Goal: Task Accomplishment & Management: Manage account settings

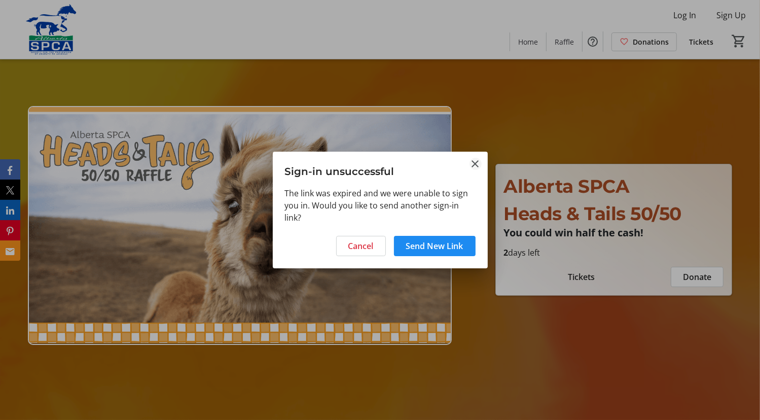
click at [476, 163] on mat-icon "Close" at bounding box center [476, 164] width 12 height 12
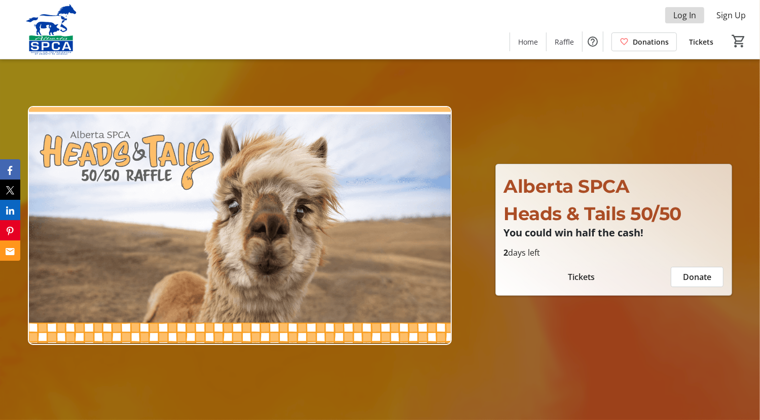
click at [691, 17] on span "Log In" at bounding box center [684, 15] width 23 height 12
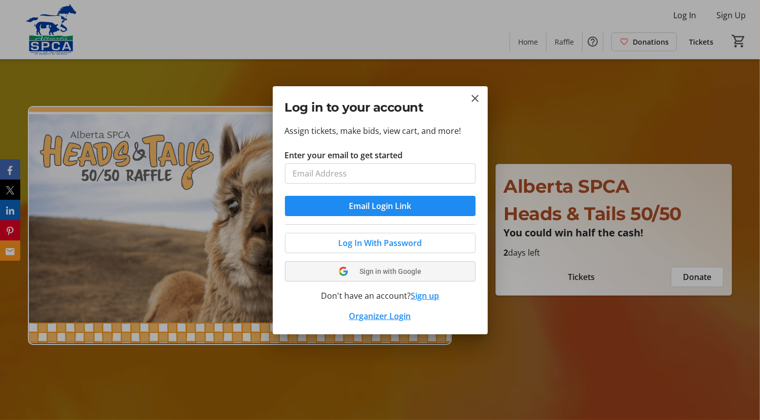
click at [391, 273] on span "Sign in with Google" at bounding box center [391, 271] width 62 height 8
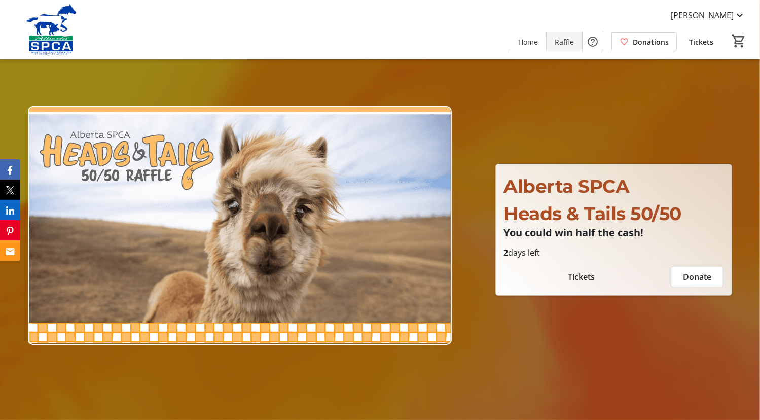
click at [573, 44] on span "Raffle" at bounding box center [564, 42] width 19 height 11
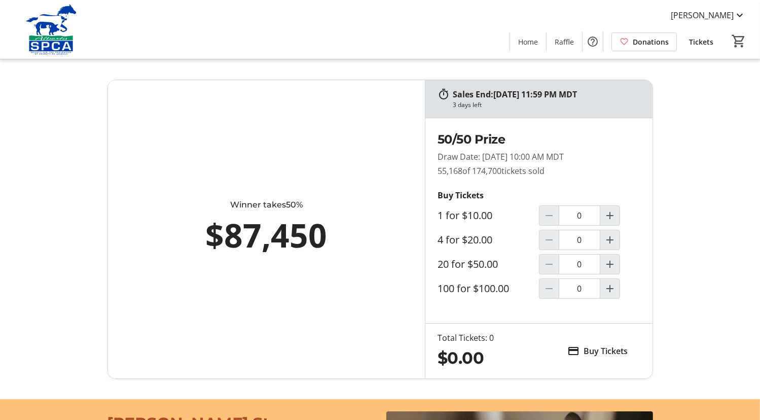
click at [698, 42] on span "Tickets" at bounding box center [701, 42] width 24 height 11
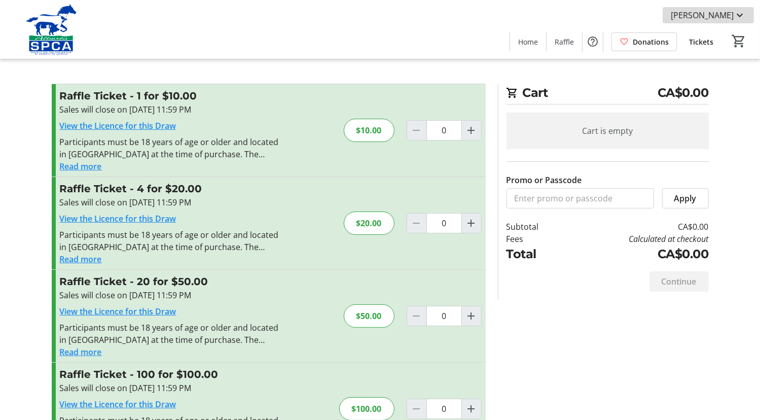
click at [732, 12] on span "[PERSON_NAME]" at bounding box center [702, 15] width 63 height 12
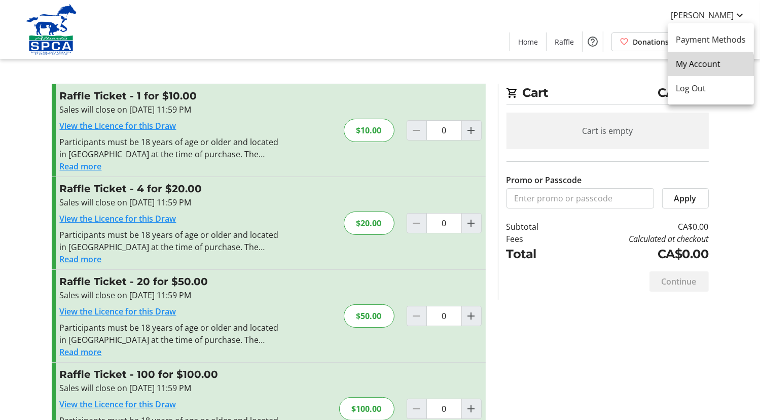
click at [707, 71] on link "My Account" at bounding box center [711, 64] width 86 height 24
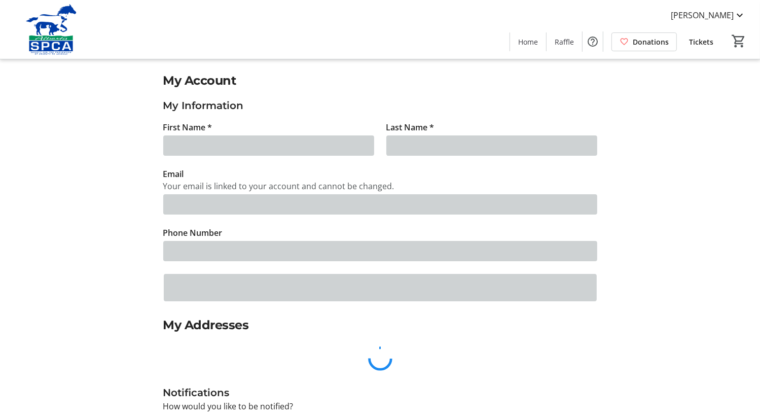
type input "[PERSON_NAME]"
type input "Polowick"
type input "[EMAIL_ADDRESS][DOMAIN_NAME]"
type input "[PHONE_NUMBER]"
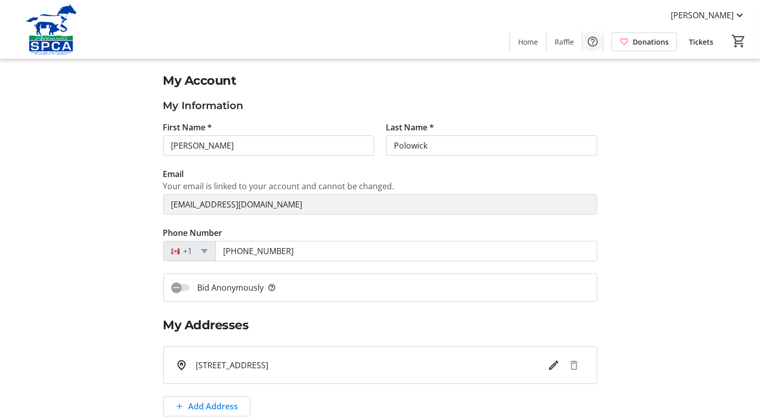
click at [594, 45] on mat-icon "Help" at bounding box center [593, 41] width 12 height 12
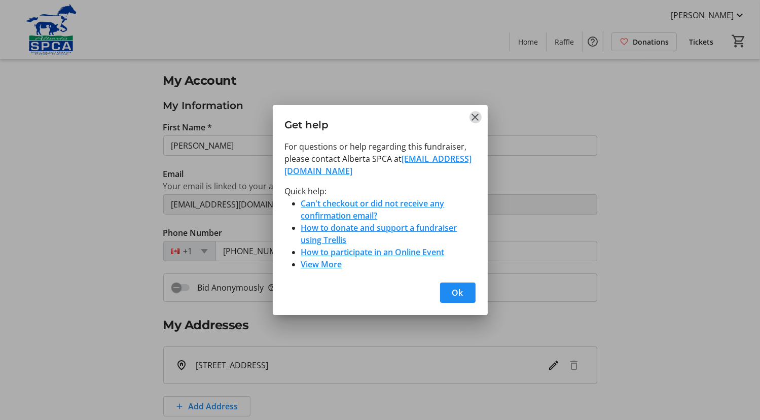
click at [472, 117] on mat-icon "Close" at bounding box center [476, 117] width 12 height 12
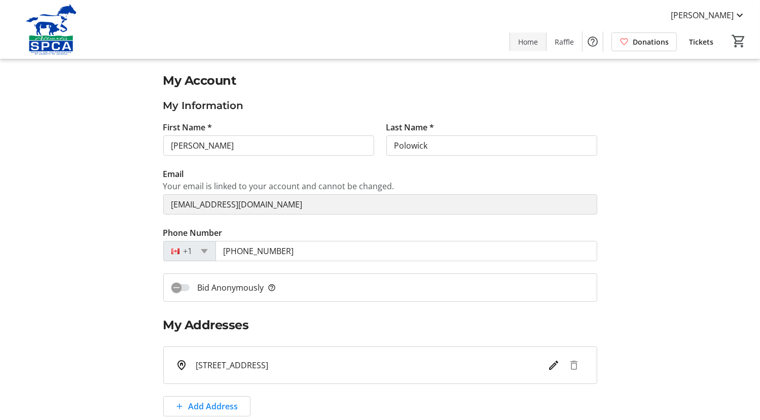
click at [534, 46] on span "Home" at bounding box center [528, 42] width 20 height 11
